Goal: Task Accomplishment & Management: Manage account settings

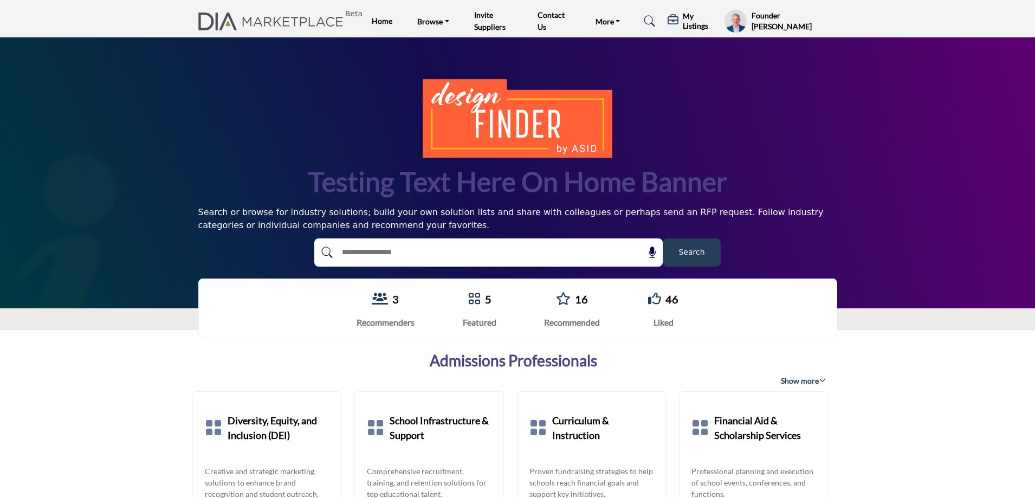
click at [694, 22] on h5 "My Listings" at bounding box center [701, 21] width 36 height 20
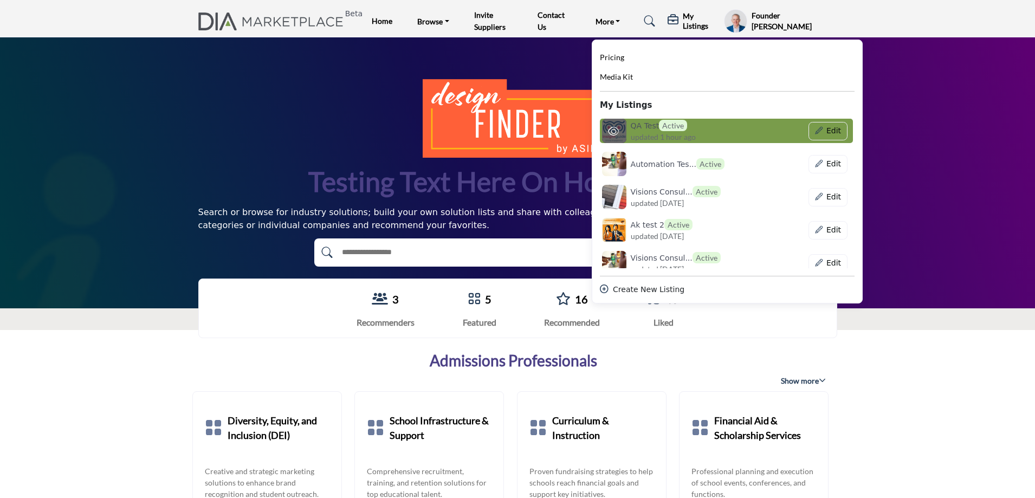
click at [643, 133] on span "updated 1 hour ago" at bounding box center [663, 136] width 65 height 11
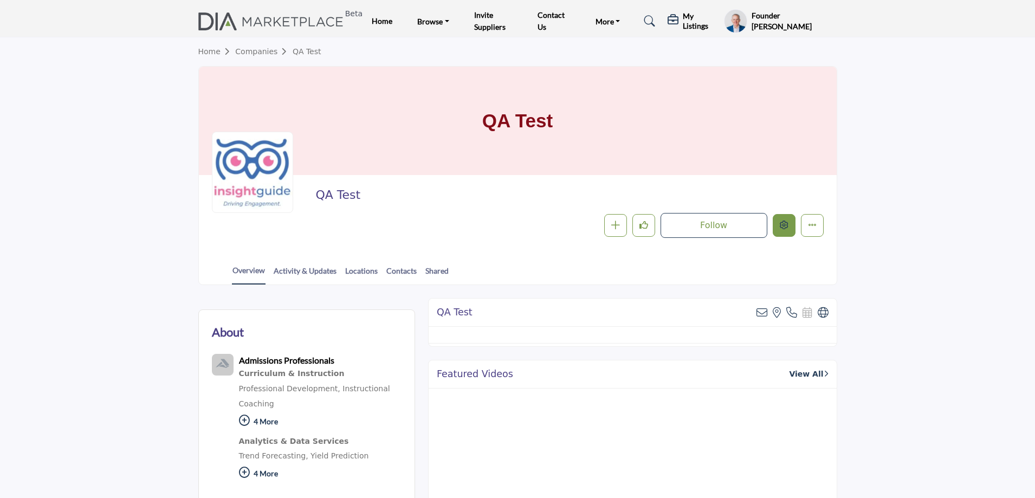
click at [783, 227] on icon "Edit company" at bounding box center [784, 225] width 9 height 9
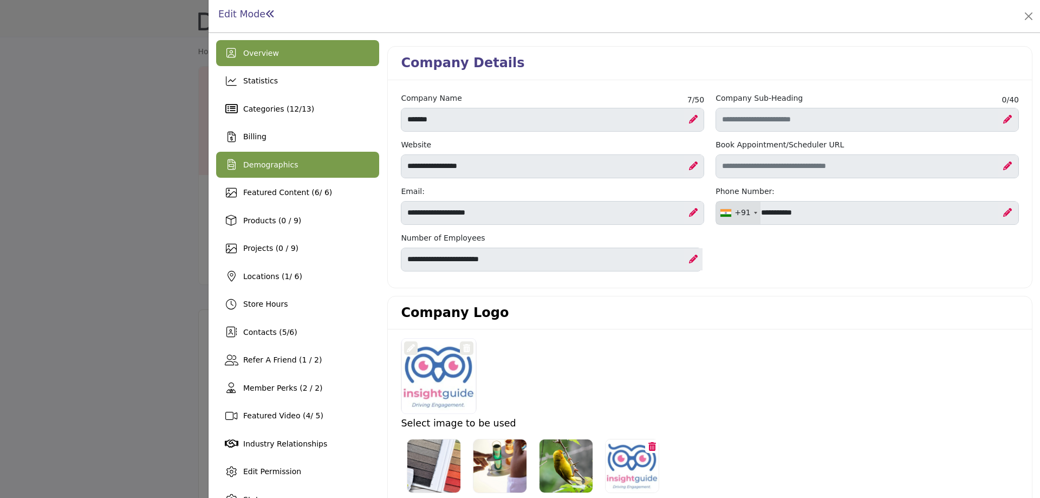
click at [294, 172] on div "Demographics" at bounding box center [297, 165] width 163 height 26
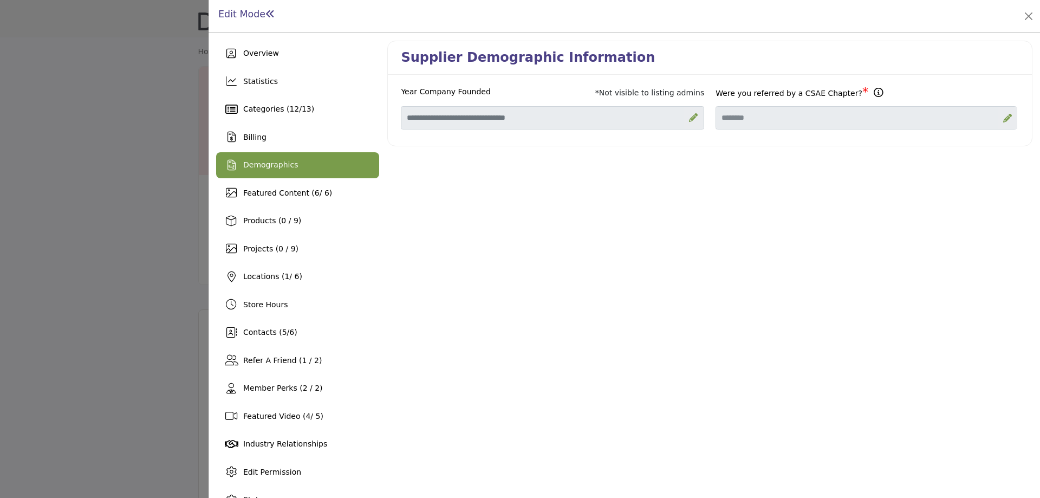
click at [288, 169] on span "Demographics" at bounding box center [270, 164] width 55 height 9
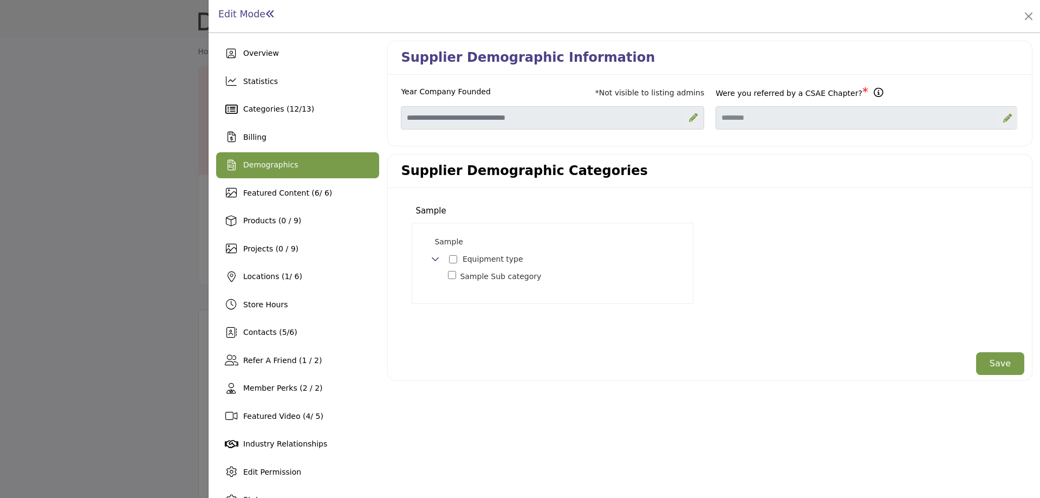
click at [111, 195] on div at bounding box center [520, 249] width 1040 height 498
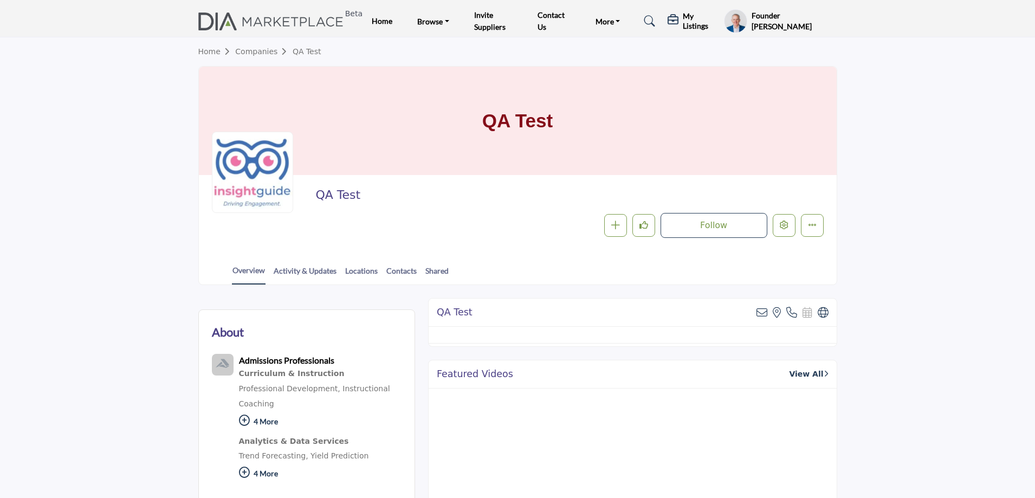
click at [689, 23] on h5 "My Listings" at bounding box center [701, 21] width 36 height 20
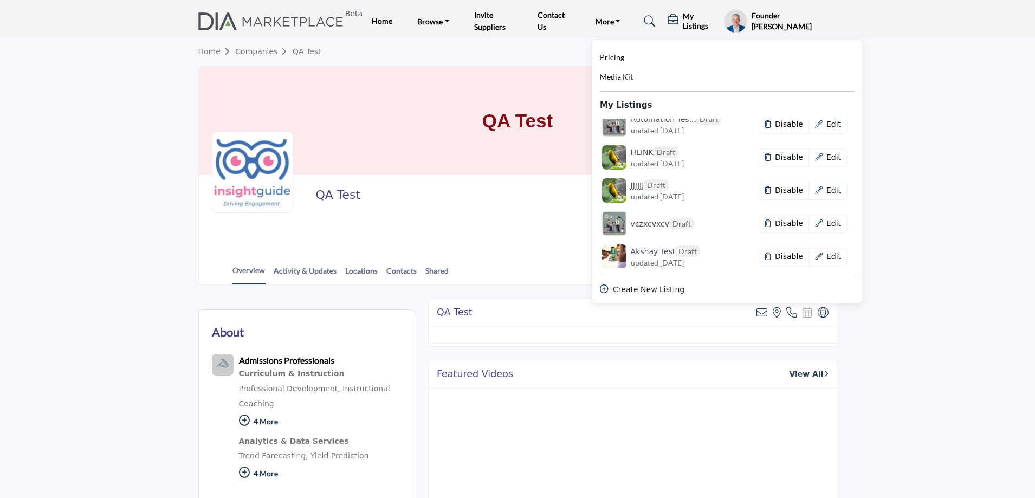
scroll to position [767, 0]
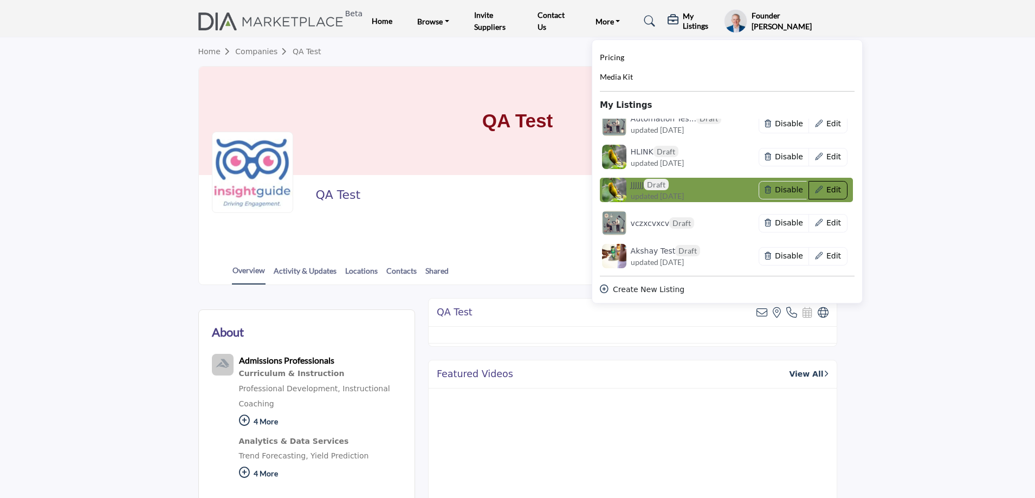
click at [829, 190] on button "Edit" at bounding box center [828, 190] width 38 height 18
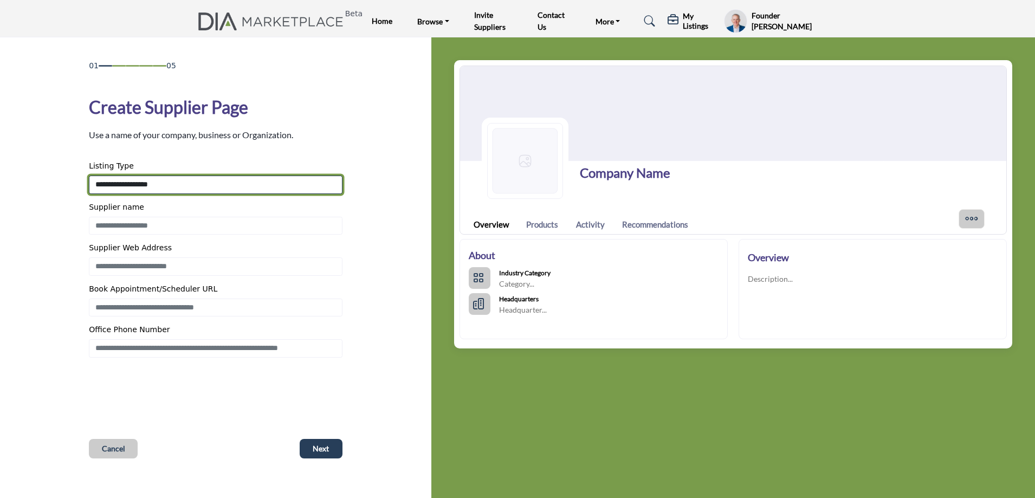
drag, startPoint x: 157, startPoint y: 183, endPoint x: 148, endPoint y: 189, distance: 10.5
click at [157, 183] on select "**********" at bounding box center [216, 185] width 254 height 18
select select "**********"
click at [89, 176] on select "**********" at bounding box center [216, 185] width 254 height 18
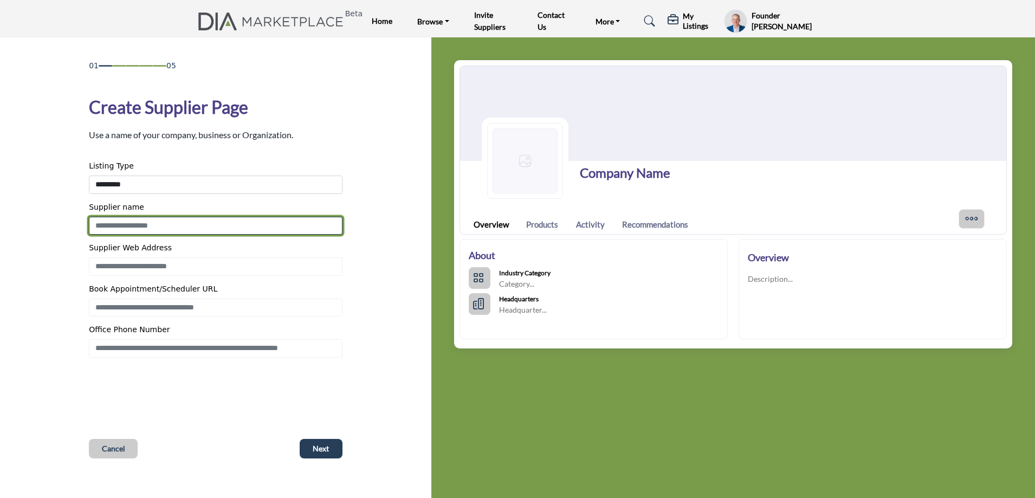
click at [131, 228] on input "Enter Supplier name" at bounding box center [216, 226] width 254 height 18
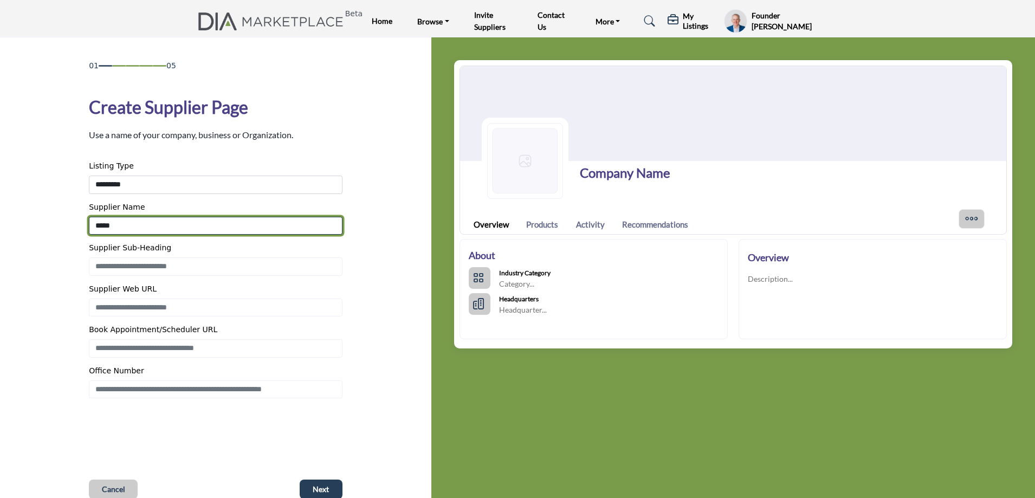
type input "*****"
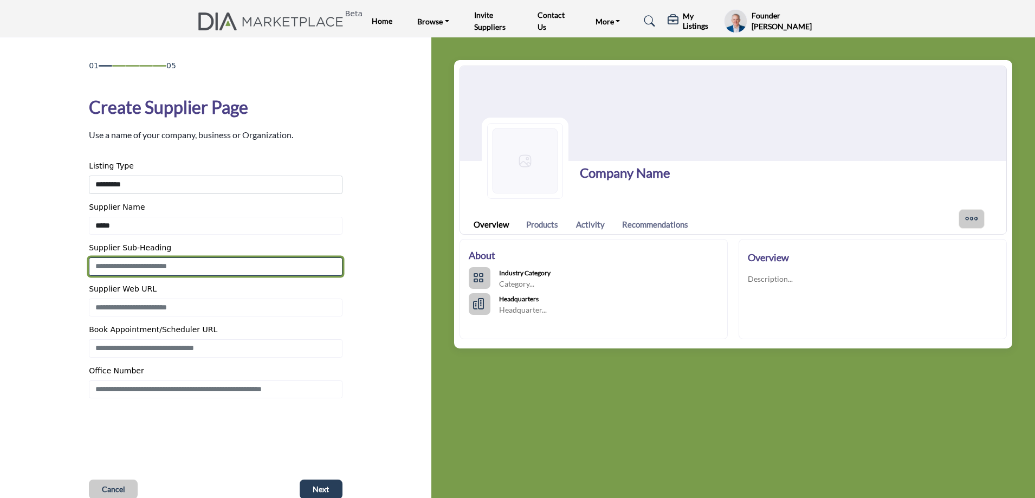
click at [123, 268] on input "Enter Supplier Sub-Heading" at bounding box center [216, 266] width 254 height 18
type input "******"
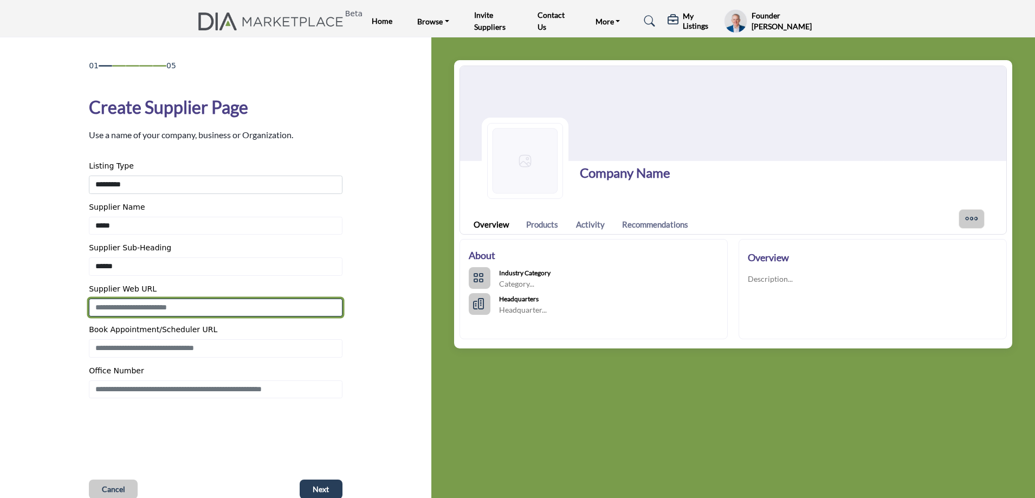
click at [125, 308] on input "Enter Supplier Web Address" at bounding box center [216, 308] width 254 height 18
type input "**********"
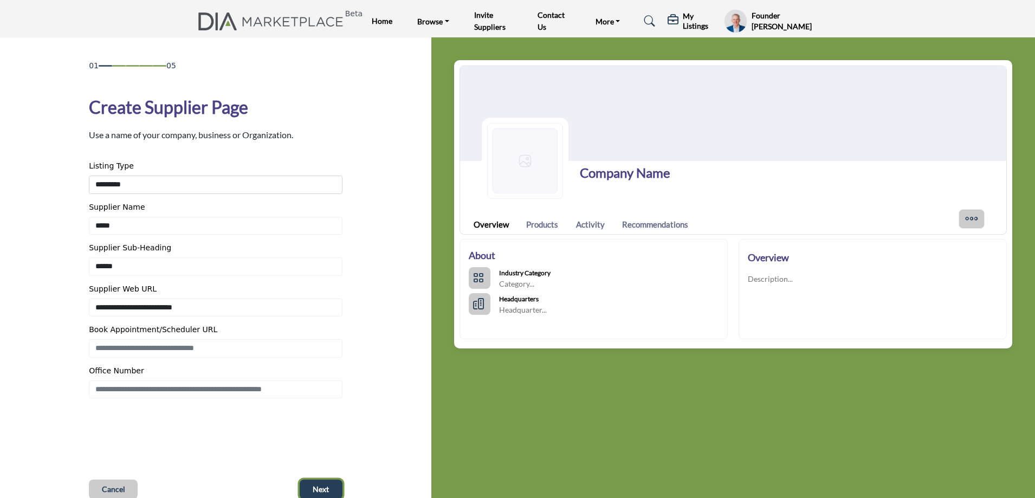
click at [318, 491] on span "Next" at bounding box center [321, 489] width 16 height 11
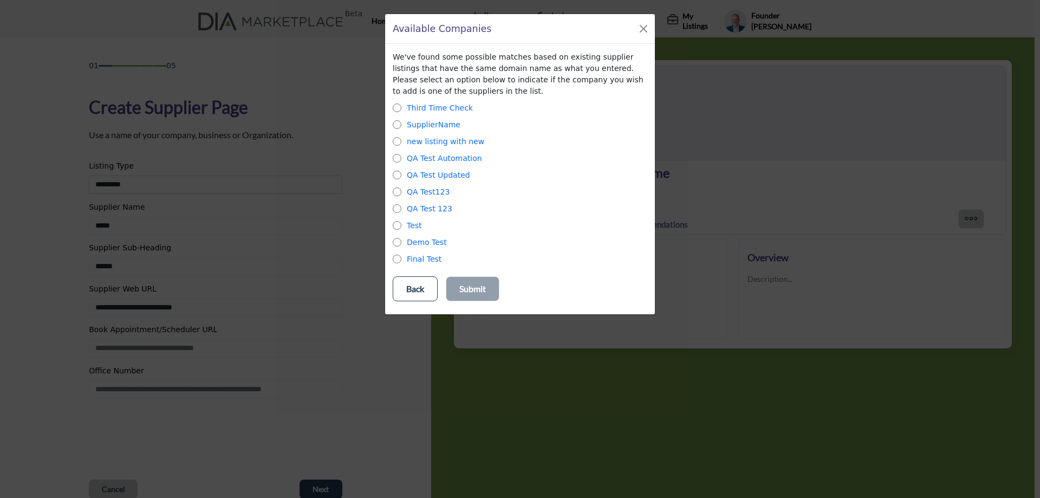
click at [406, 293] on p "Back" at bounding box center [415, 288] width 18 height 13
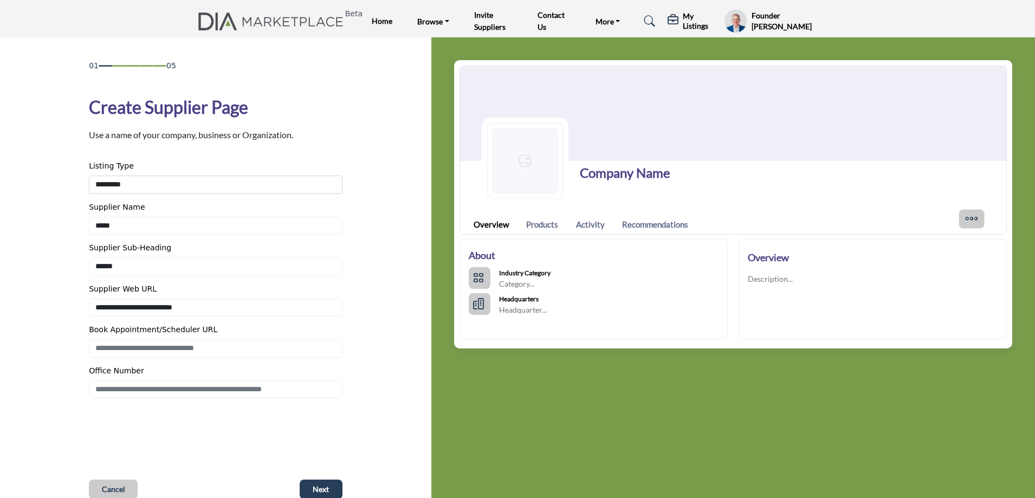
click at [697, 19] on h5 "My Listings" at bounding box center [701, 21] width 36 height 20
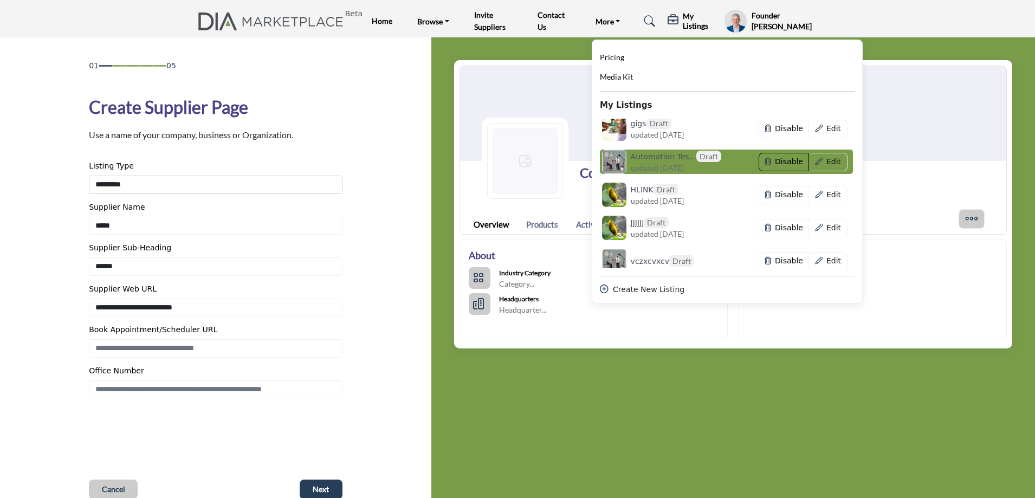
scroll to position [713, 0]
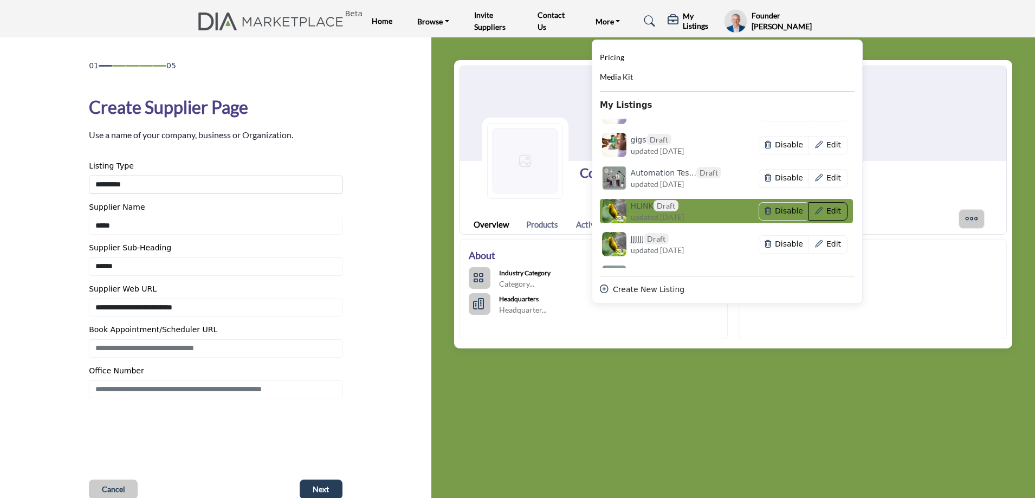
click at [830, 216] on button "Edit" at bounding box center [828, 211] width 38 height 18
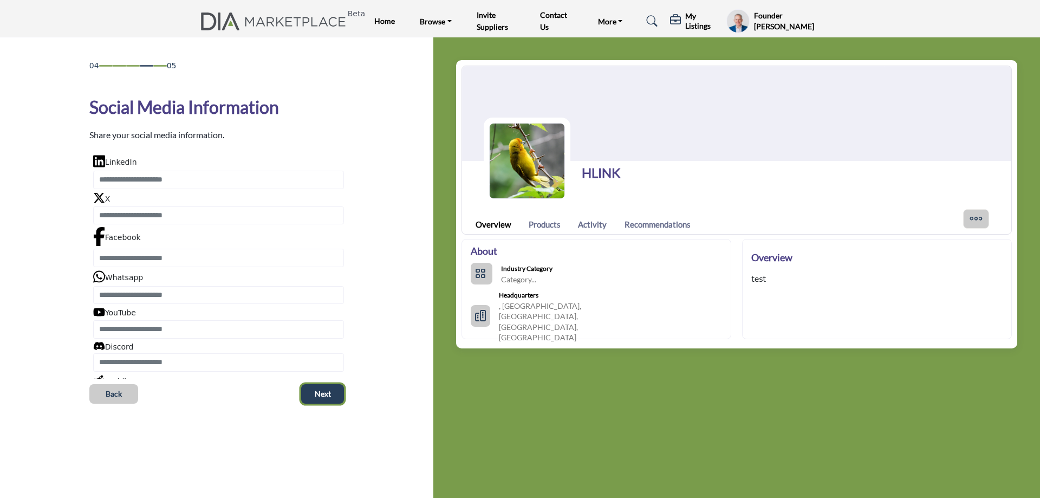
click at [309, 391] on button "Next" at bounding box center [322, 394] width 43 height 20
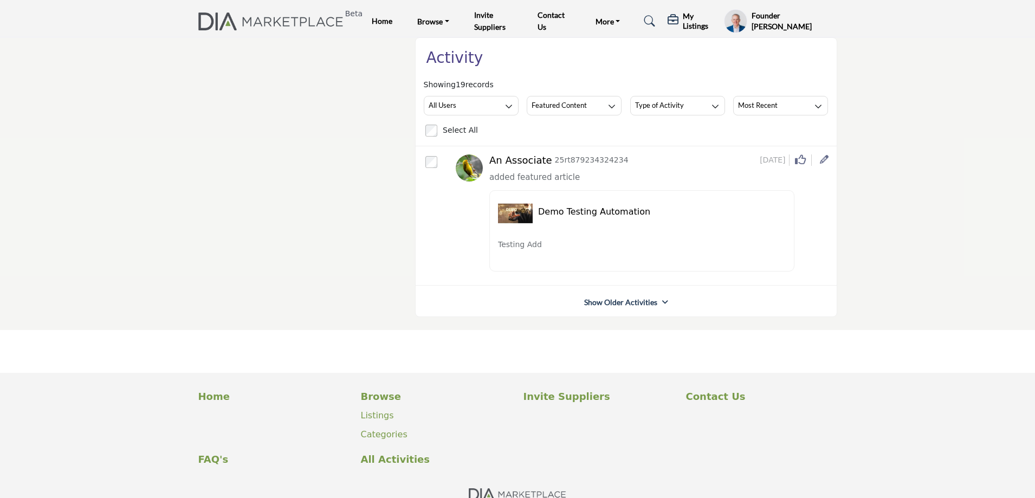
click at [698, 18] on h5 "My Listings" at bounding box center [701, 21] width 36 height 20
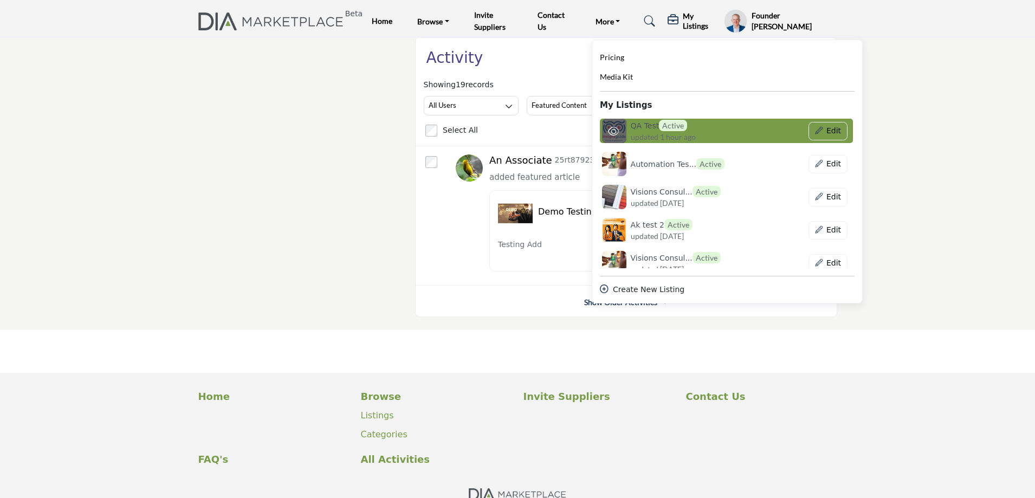
click at [645, 127] on h6 "QA Test Active" at bounding box center [659, 125] width 57 height 11
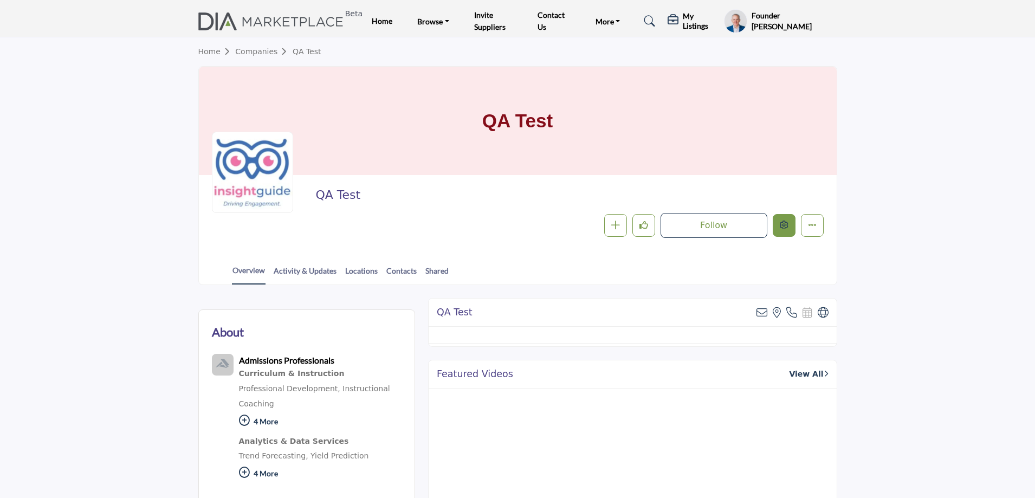
click at [782, 224] on icon "Edit company" at bounding box center [784, 225] width 9 height 9
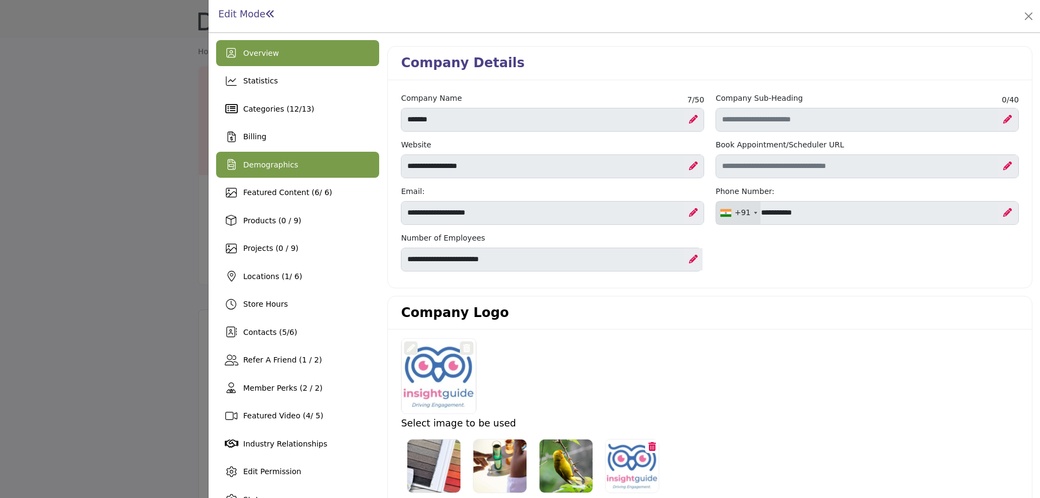
click at [291, 159] on div "Demographics" at bounding box center [270, 164] width 55 height 11
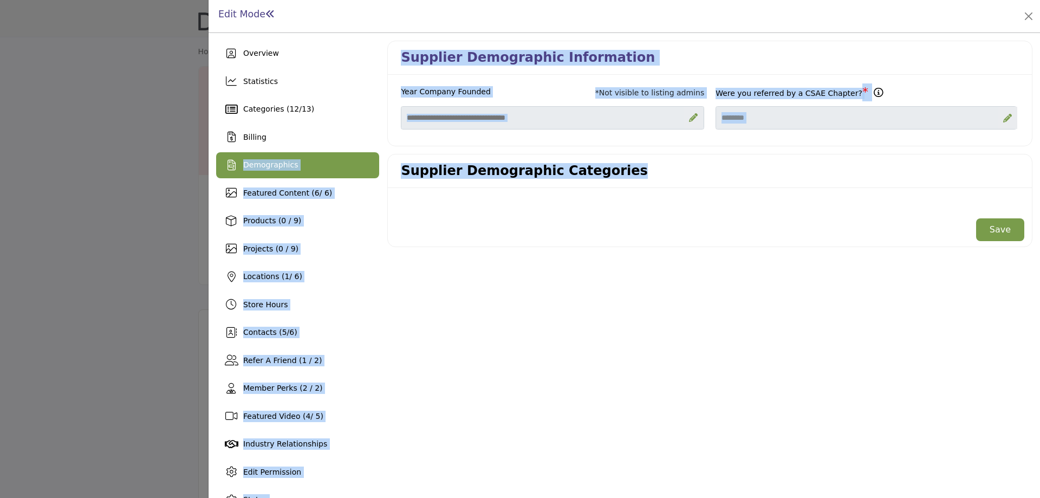
drag, startPoint x: 620, startPoint y: 170, endPoint x: 372, endPoint y: 169, distance: 248.2
click at [372, 169] on div "Overview Statistics Categories ( 12 / 13 ) Billing Demographics 6 / 6) 1" at bounding box center [624, 277] width 817 height 473
click at [469, 173] on h3 "Supplier Demographic Categories" at bounding box center [524, 171] width 247 height 16
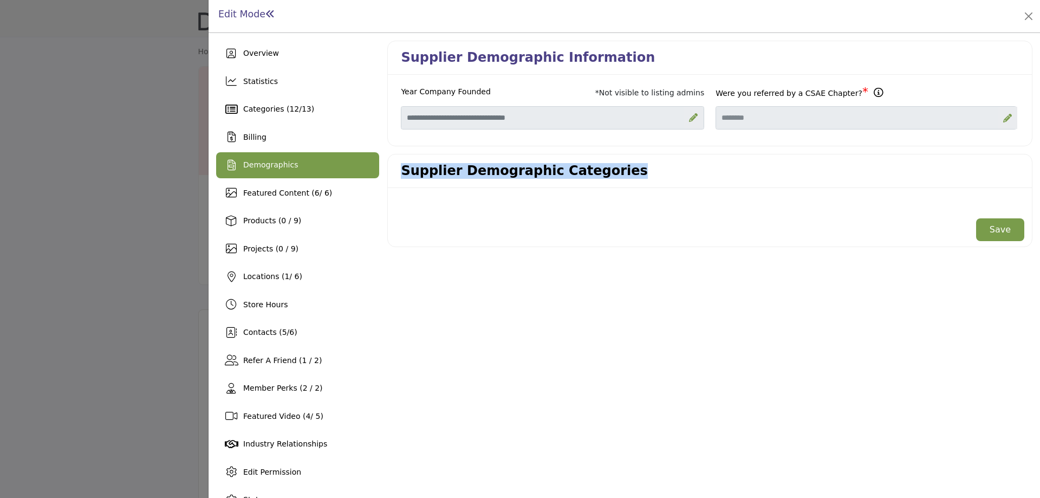
drag, startPoint x: 617, startPoint y: 169, endPoint x: 401, endPoint y: 176, distance: 215.8
click at [401, 176] on div "Supplier Demographic Categories" at bounding box center [710, 171] width 644 height 34
copy h3 "Supplier Demographic Categories"
click at [158, 271] on div at bounding box center [520, 249] width 1040 height 498
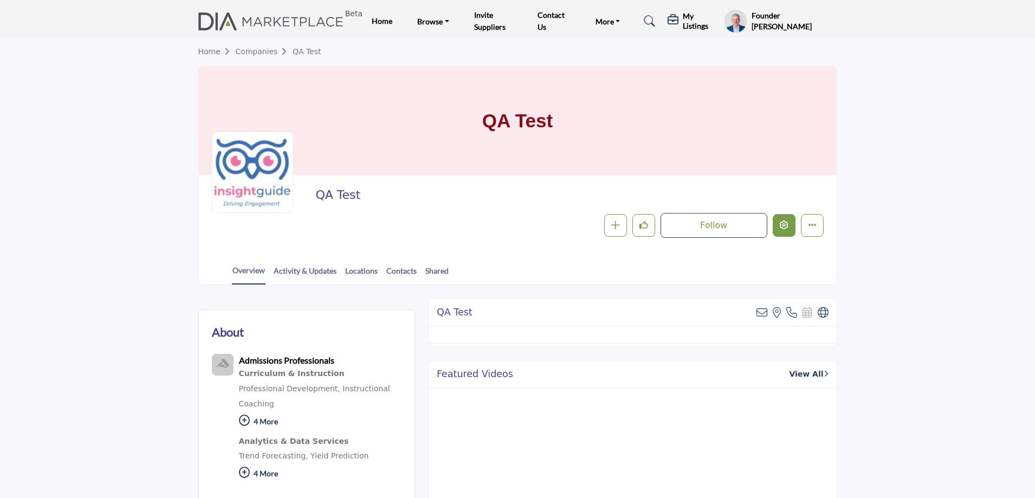
click at [783, 225] on icon "Edit company" at bounding box center [784, 225] width 9 height 9
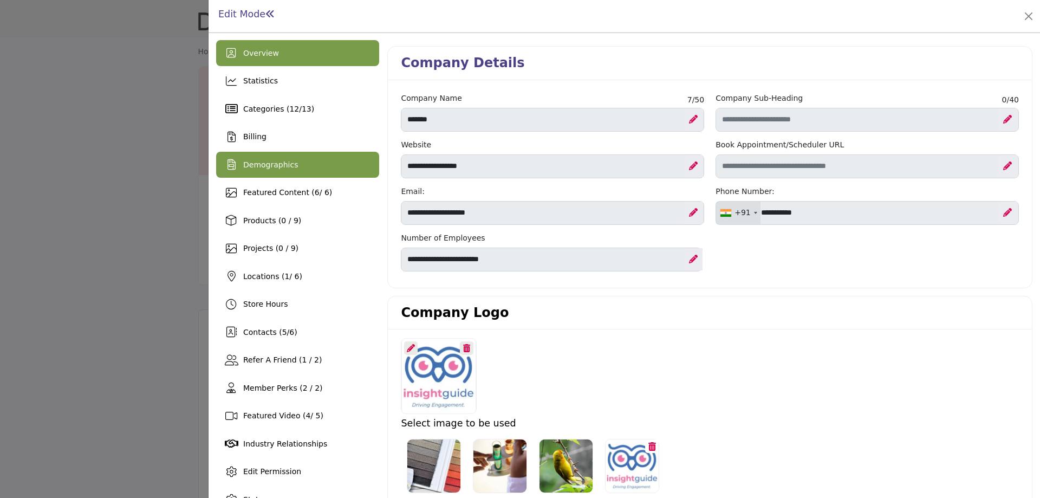
click at [289, 169] on span "Demographics" at bounding box center [270, 164] width 55 height 9
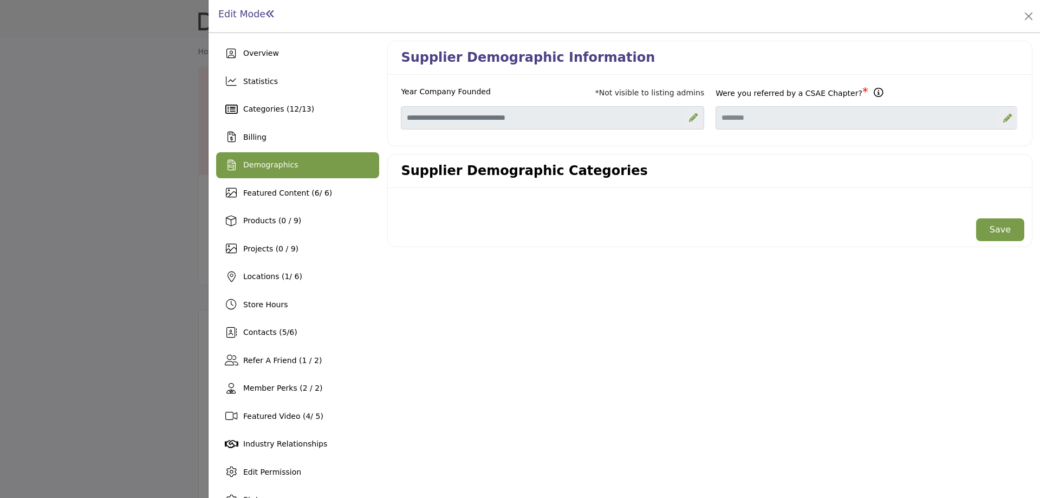
click at [1001, 229] on button "Save" at bounding box center [1001, 229] width 48 height 23
click at [306, 163] on div "Demographics" at bounding box center [297, 165] width 163 height 26
click at [270, 171] on div "Demographics" at bounding box center [270, 164] width 55 height 11
click at [141, 173] on div at bounding box center [520, 249] width 1040 height 498
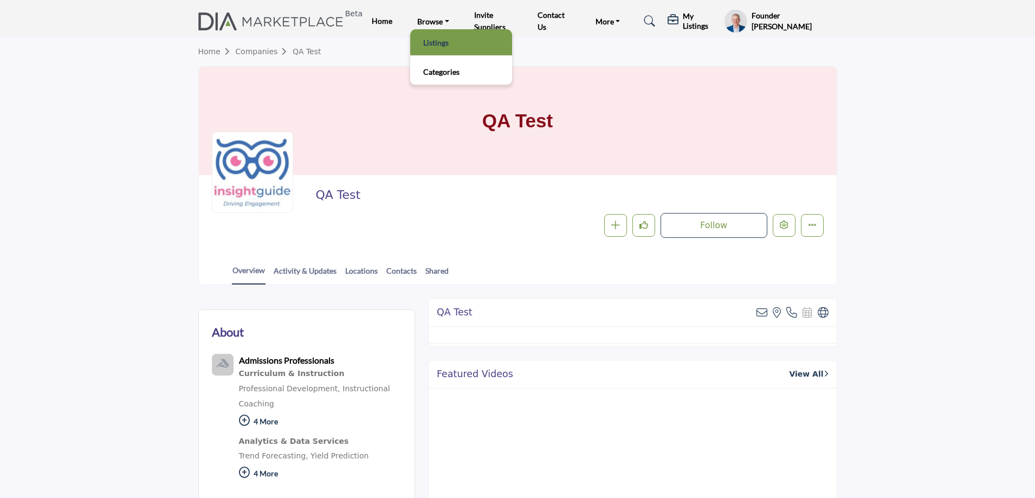
click at [435, 38] on link "Listings" at bounding box center [461, 42] width 91 height 15
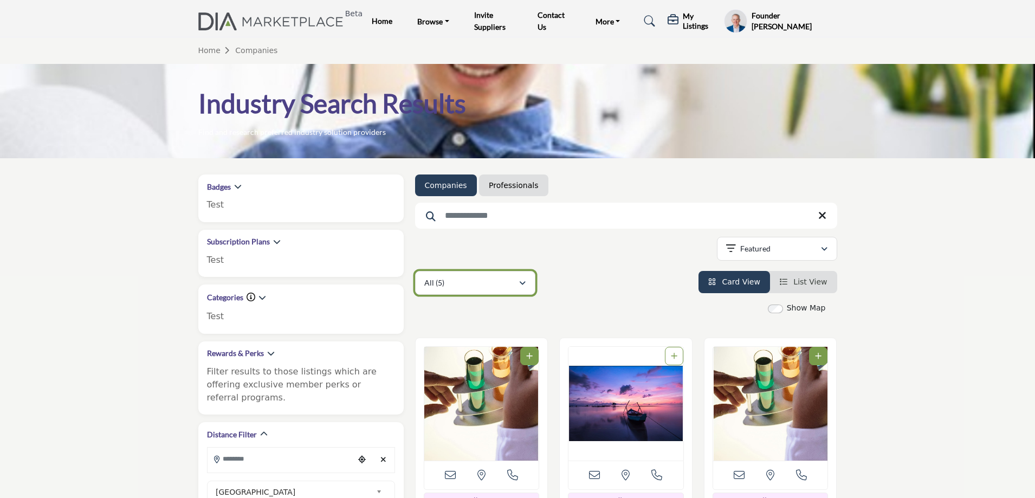
click at [510, 282] on div "All (5)" at bounding box center [471, 282] width 94 height 13
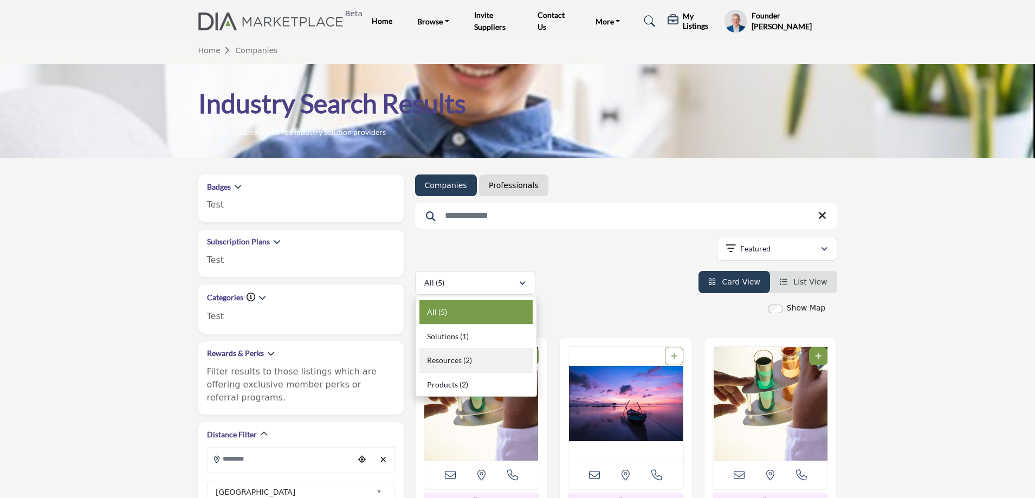
click at [492, 354] on div "Resources (2)" at bounding box center [475, 360] width 113 height 24
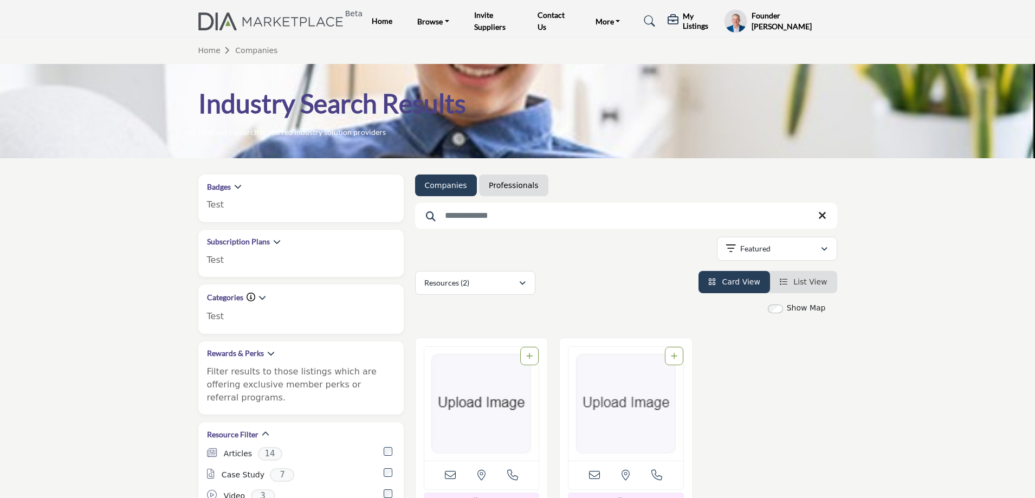
click at [690, 18] on h5 "My Listings" at bounding box center [701, 21] width 36 height 20
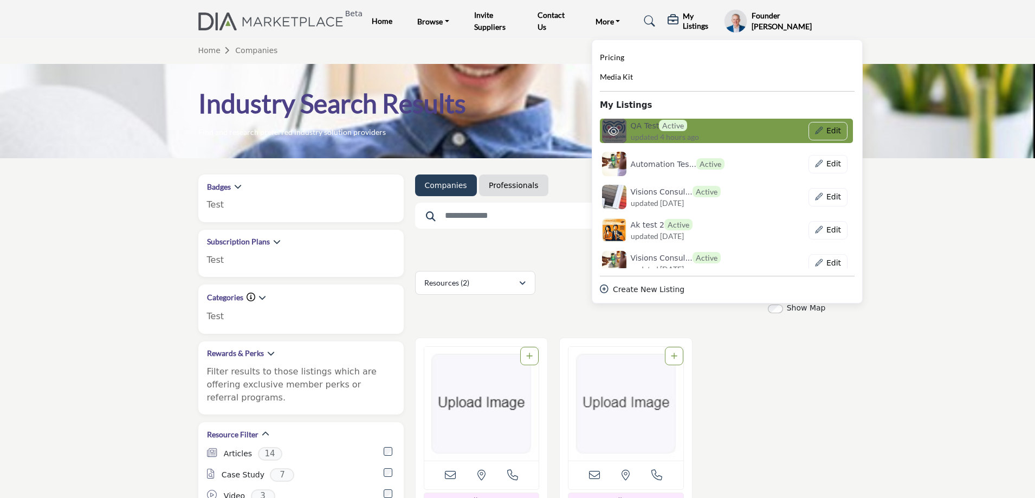
click at [648, 134] on span "updated 4 hours ago" at bounding box center [665, 136] width 68 height 11
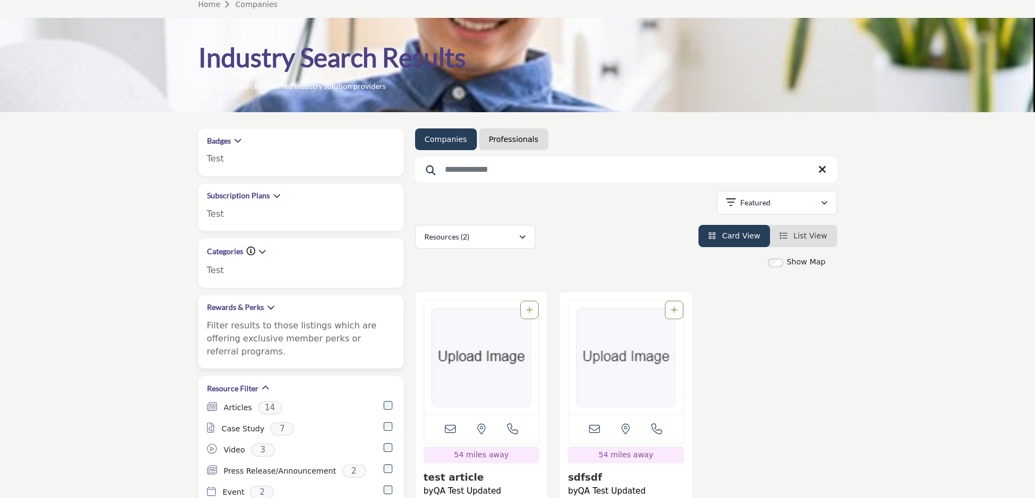
scroll to position [108, 0]
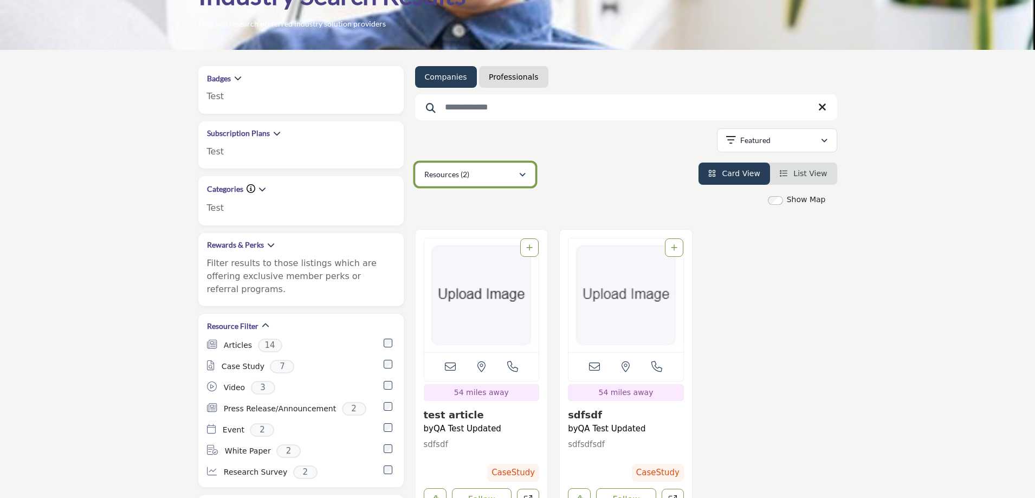
click at [479, 176] on div "Resources (2)" at bounding box center [471, 174] width 94 height 13
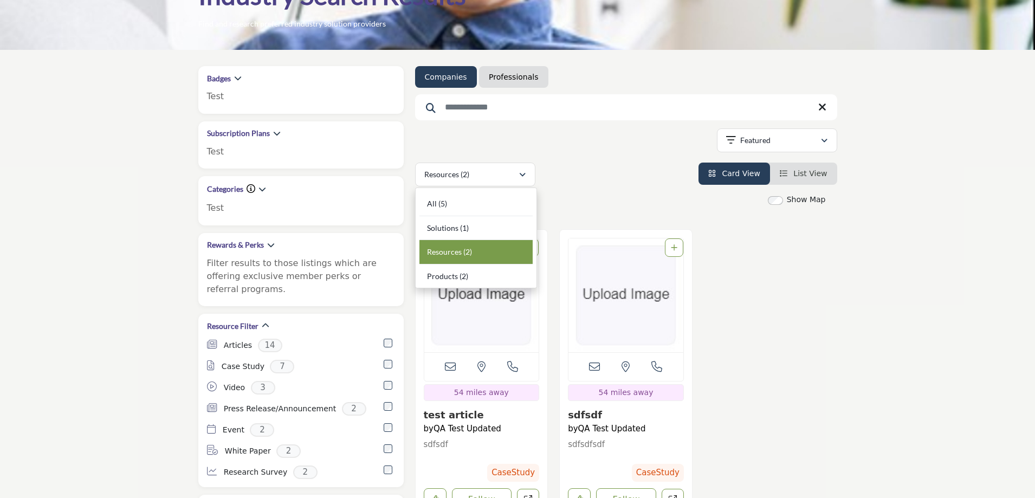
click at [607, 180] on div "Resources (2) All (5) Solutions (1) Resources (2) Products (2)" at bounding box center [626, 175] width 422 height 24
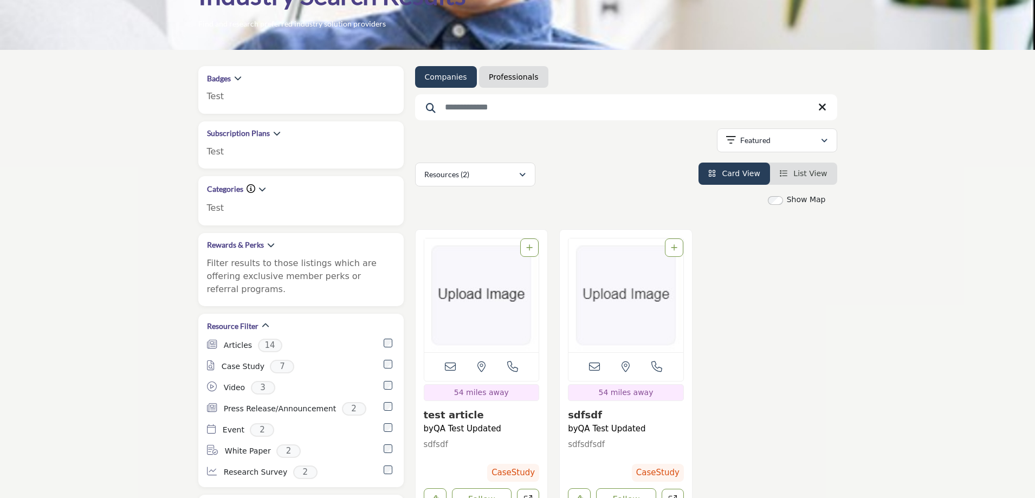
click at [506, 80] on link "Professionals" at bounding box center [513, 77] width 49 height 11
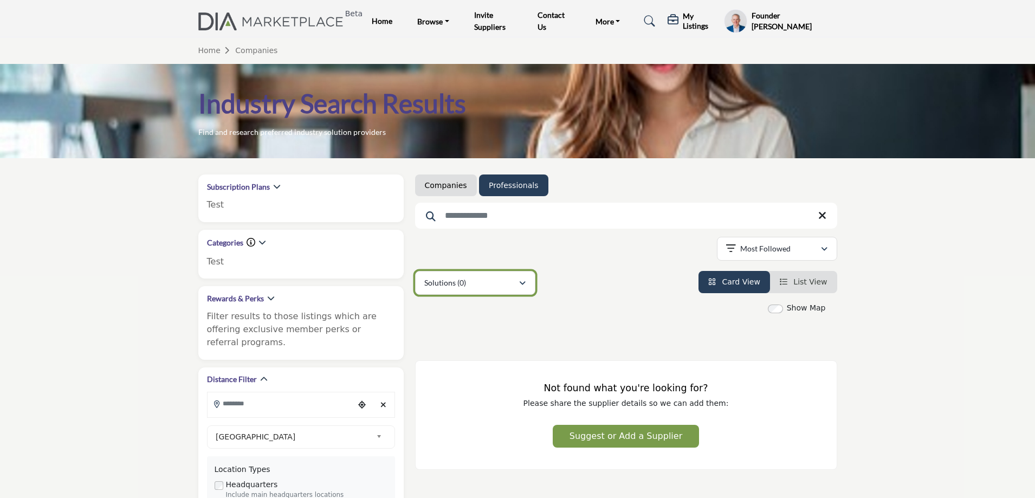
click at [488, 277] on div "Solutions (0)" at bounding box center [471, 282] width 94 height 13
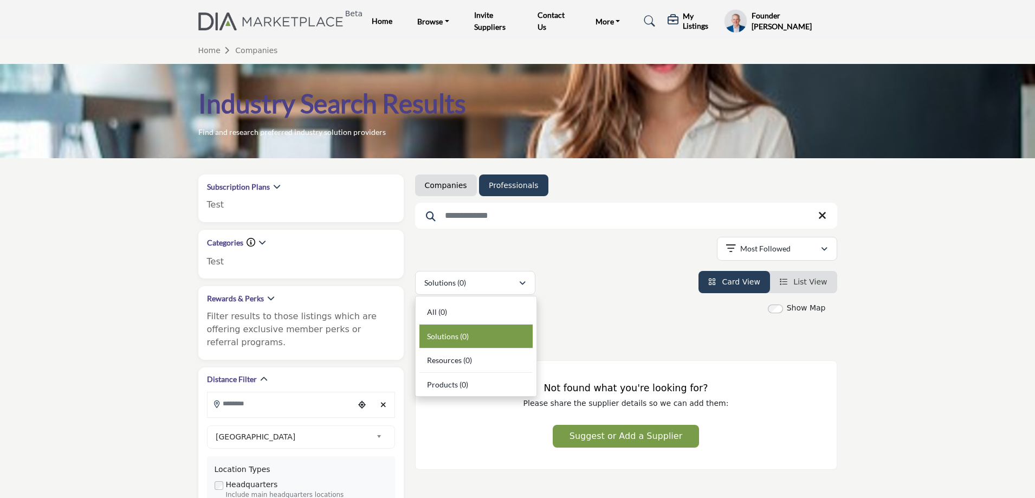
click at [440, 191] on li "Companies" at bounding box center [446, 185] width 62 height 22
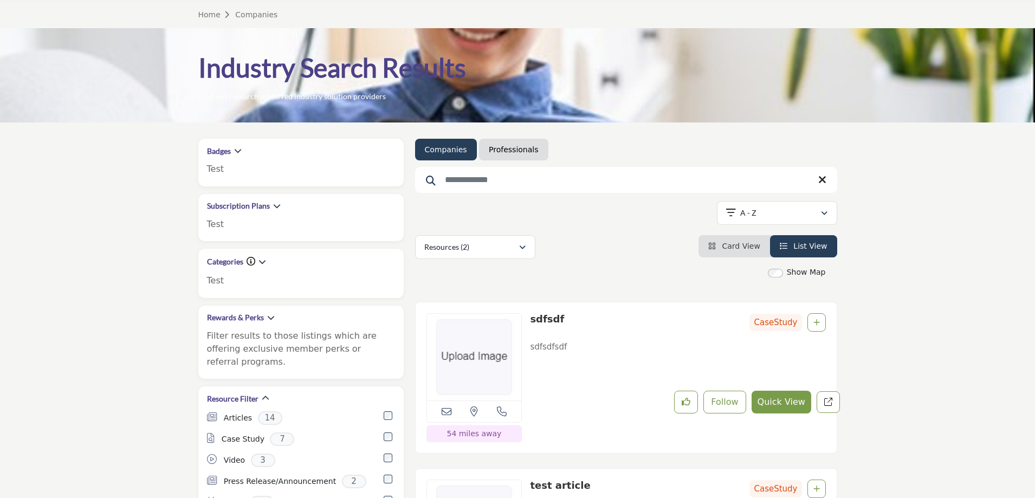
scroll to position [54, 0]
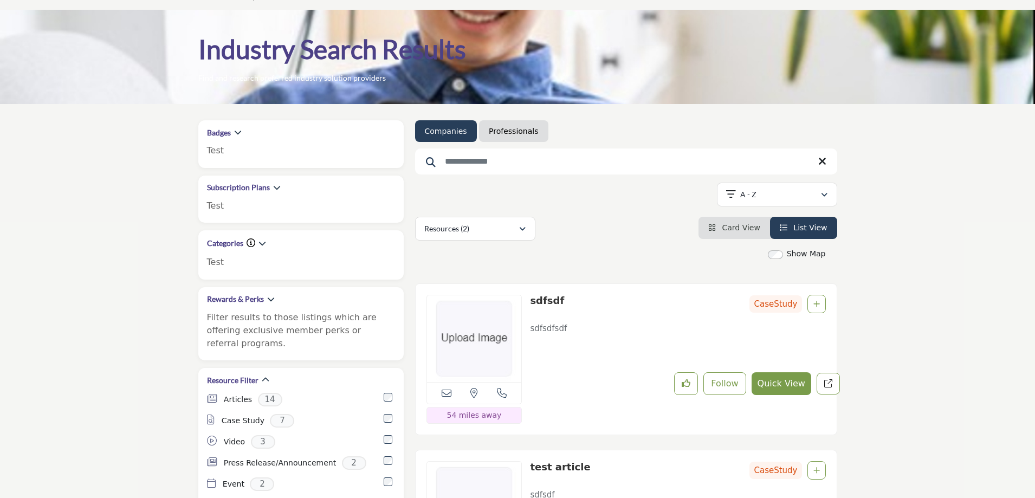
click at [733, 229] on span "Card View" at bounding box center [741, 227] width 38 height 9
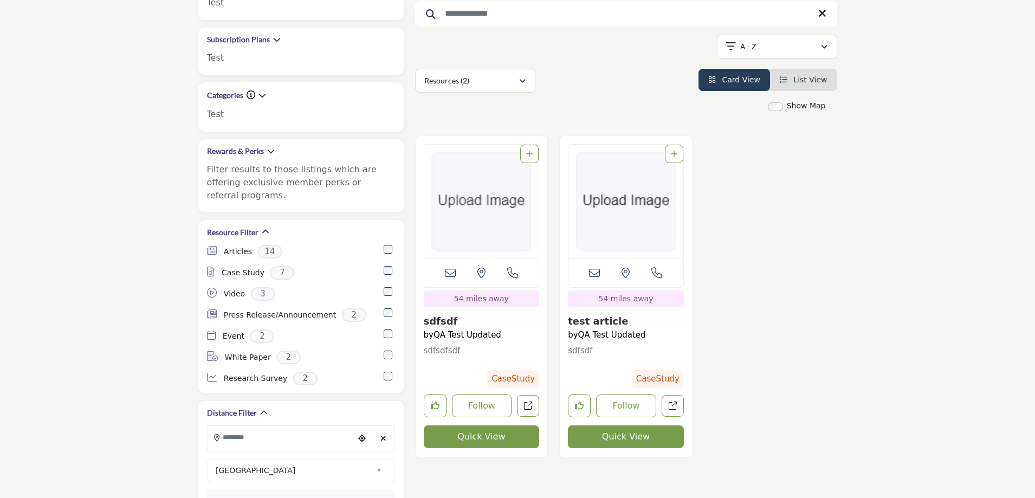
scroll to position [271, 0]
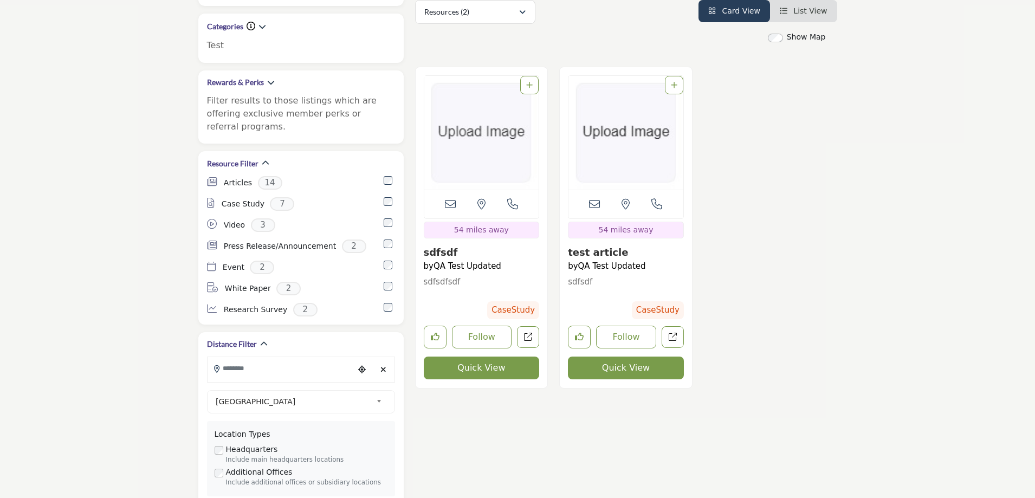
drag, startPoint x: 592, startPoint y: 256, endPoint x: 557, endPoint y: 258, distance: 35.3
click at [557, 258] on div "View email address of this listing Call Number" at bounding box center [626, 233] width 145 height 333
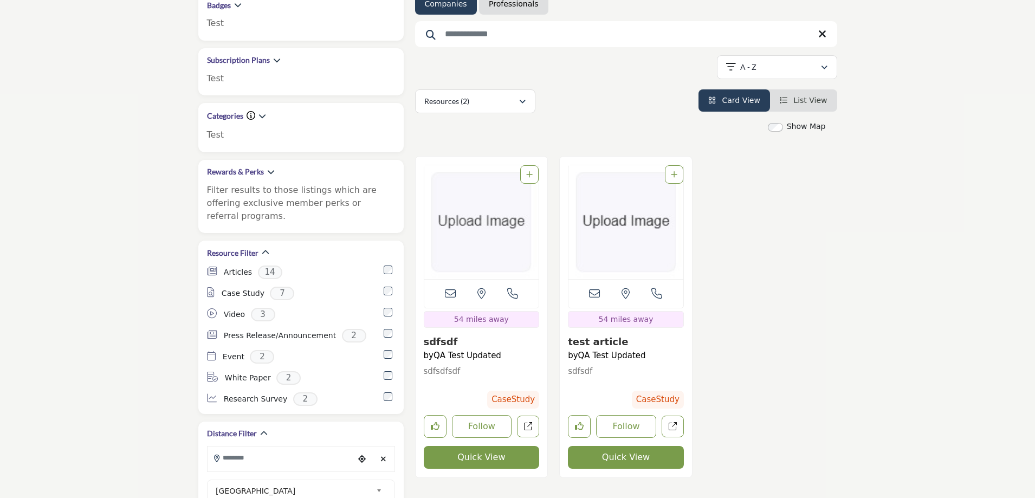
scroll to position [163, 0]
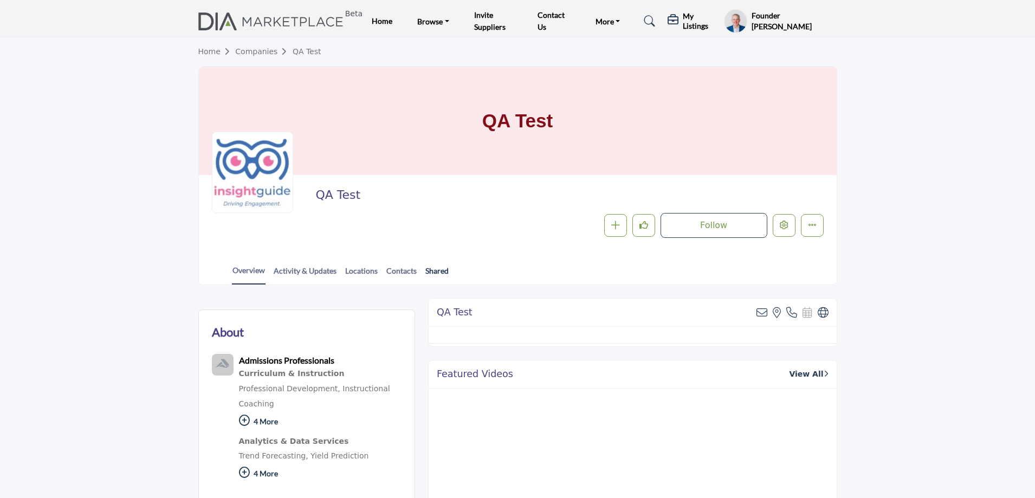
click at [438, 270] on link "Shared" at bounding box center [437, 274] width 24 height 19
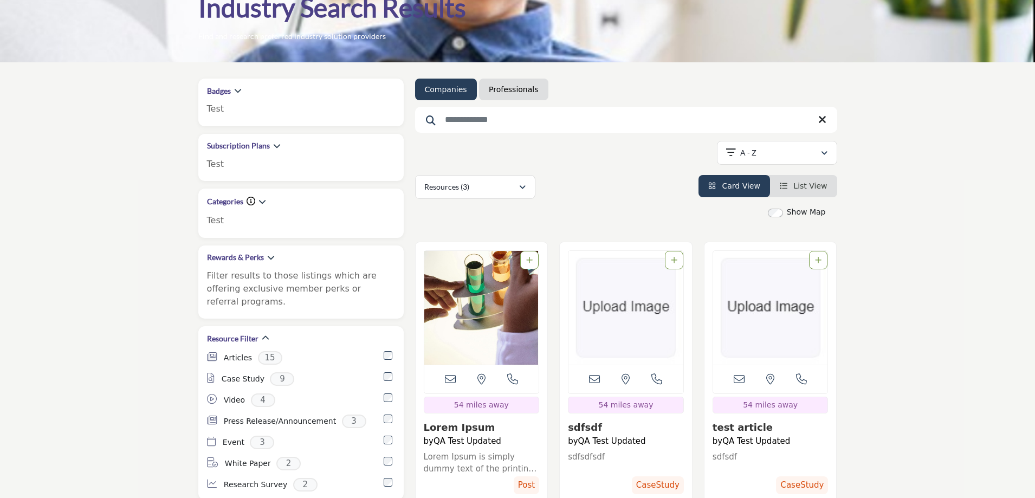
scroll to position [108, 0]
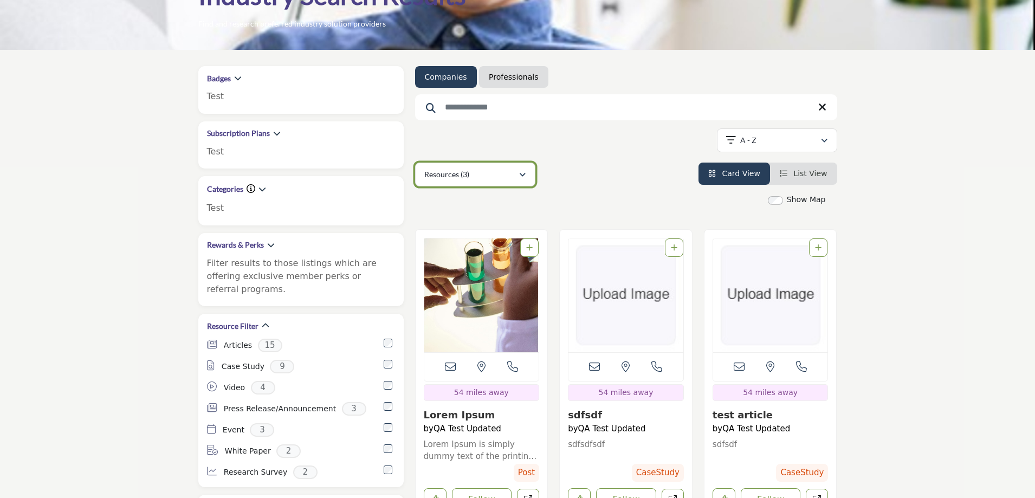
click at [535, 173] on button "Resources (3)" at bounding box center [475, 175] width 120 height 24
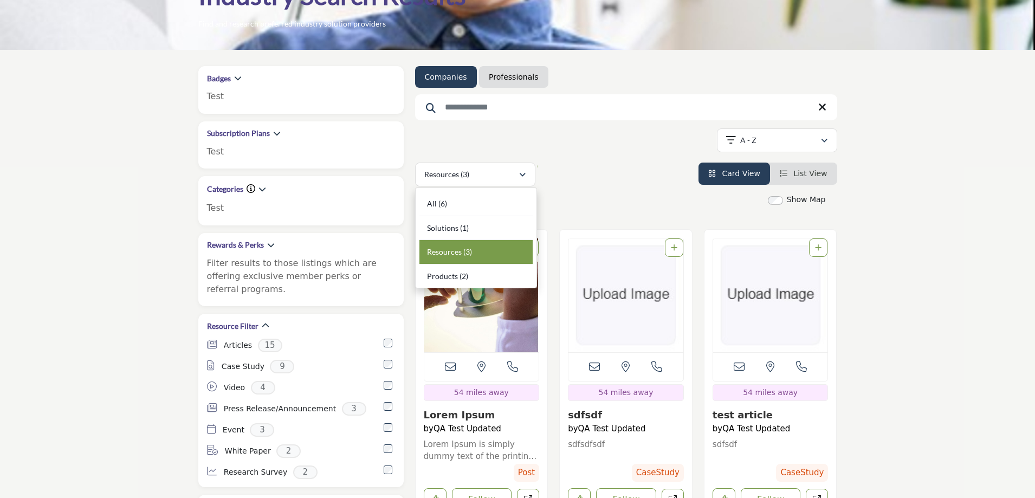
click at [621, 156] on div "Companies Professionals Searched Term" at bounding box center [626, 126] width 422 height 120
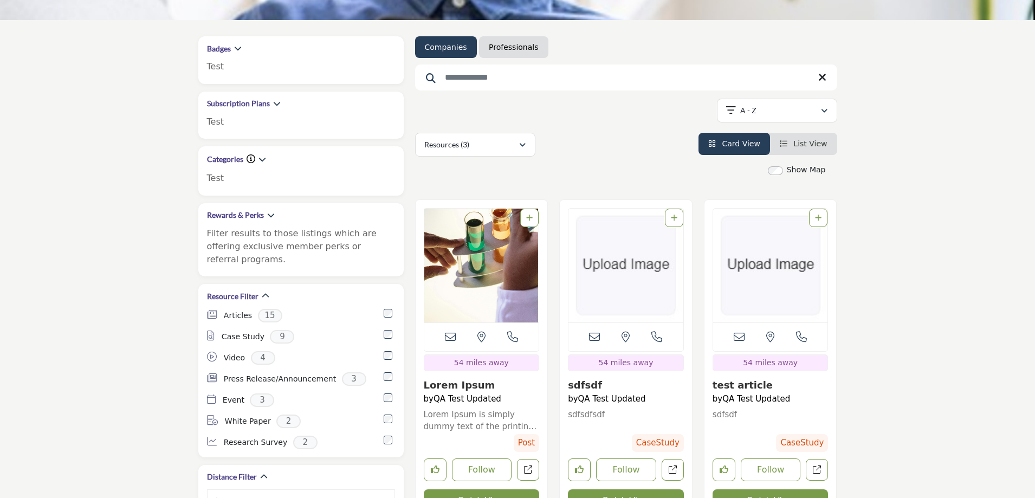
scroll to position [163, 0]
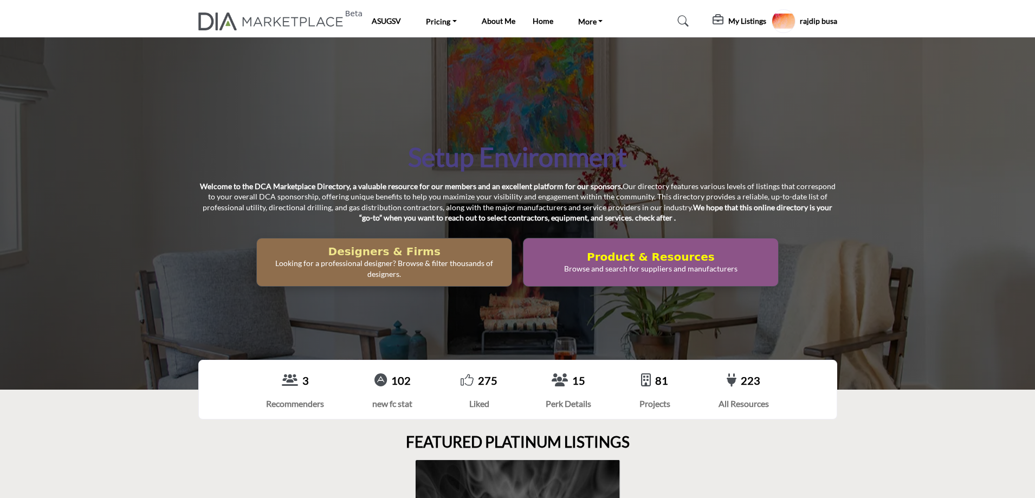
click at [439, 249] on h2 "Designers & Firms" at bounding box center [384, 251] width 248 height 13
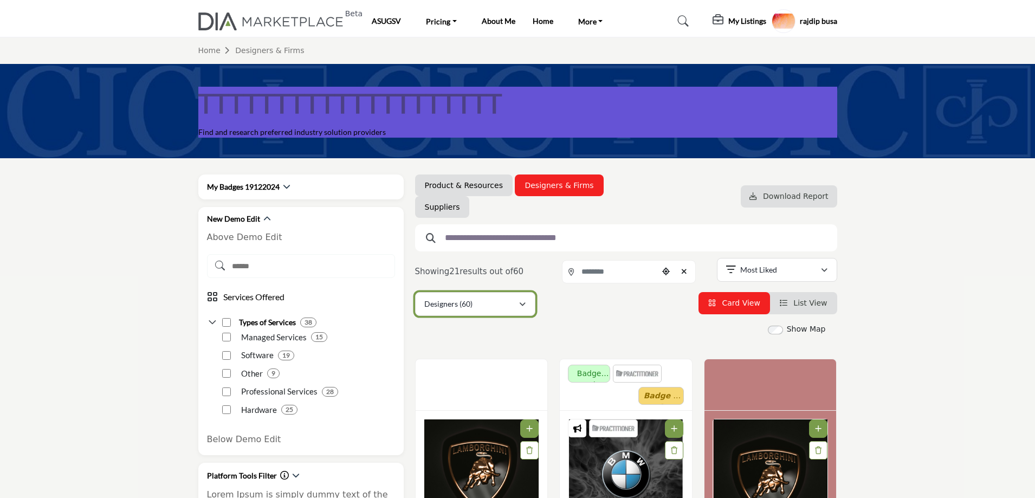
click at [498, 302] on div "Designers (60)" at bounding box center [471, 304] width 94 height 13
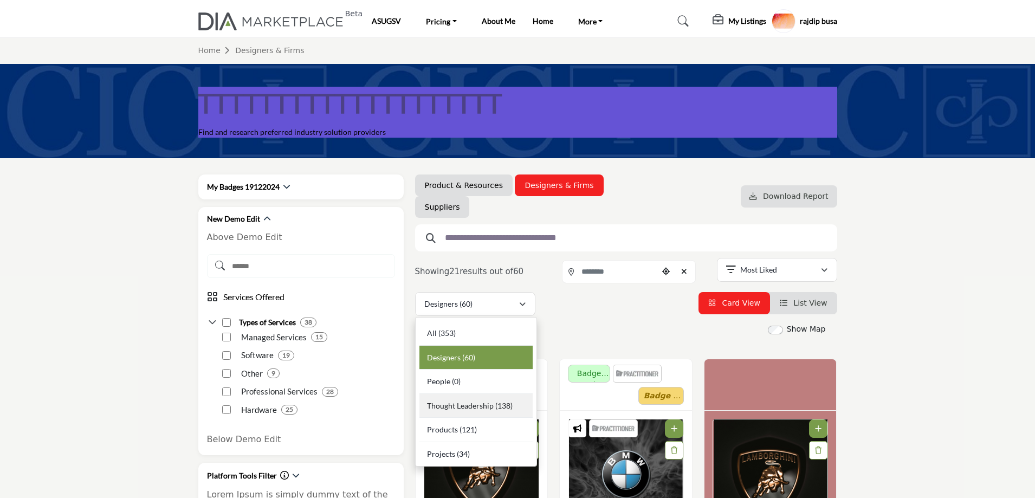
click at [469, 404] on span "Thought Leadership" at bounding box center [460, 405] width 67 height 9
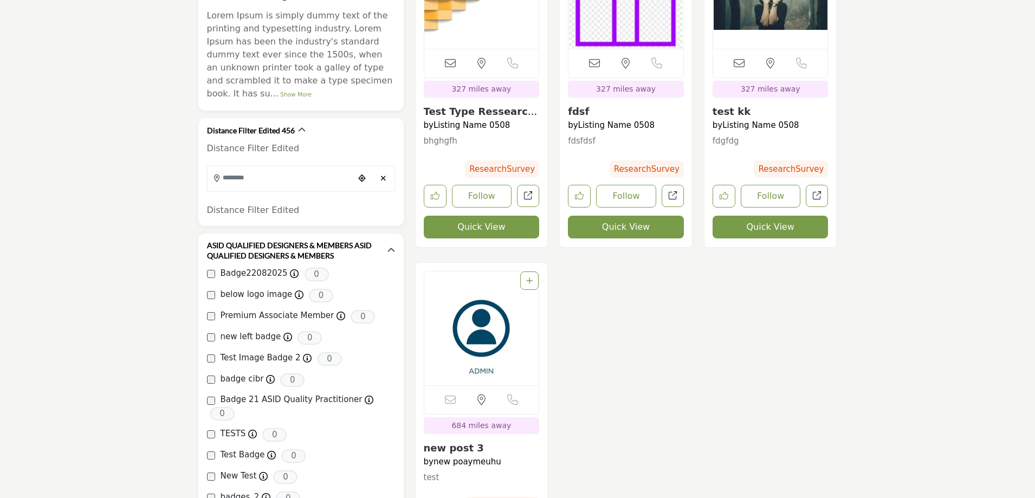
scroll to position [488, 0]
